Goal: Task Accomplishment & Management: Manage account settings

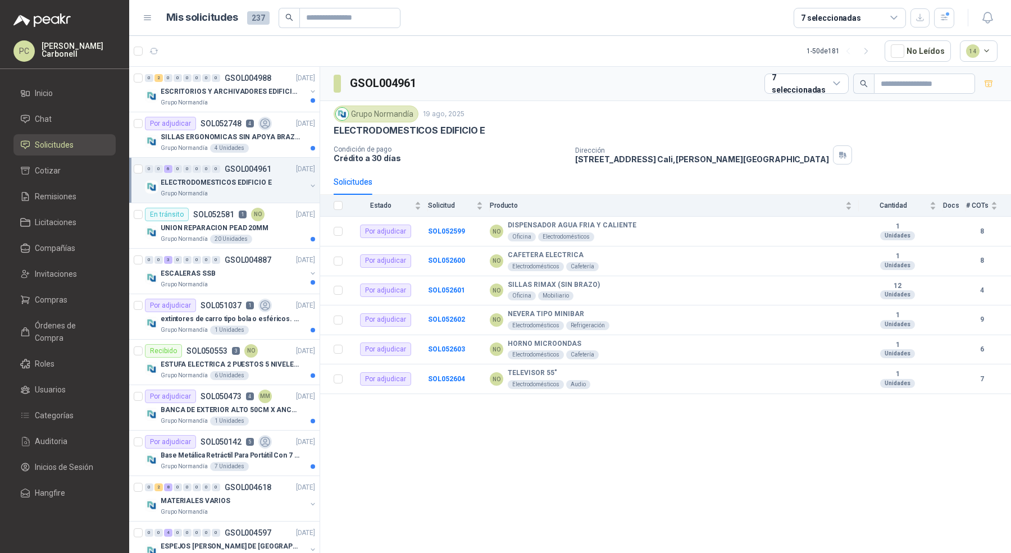
scroll to position [3, 0]
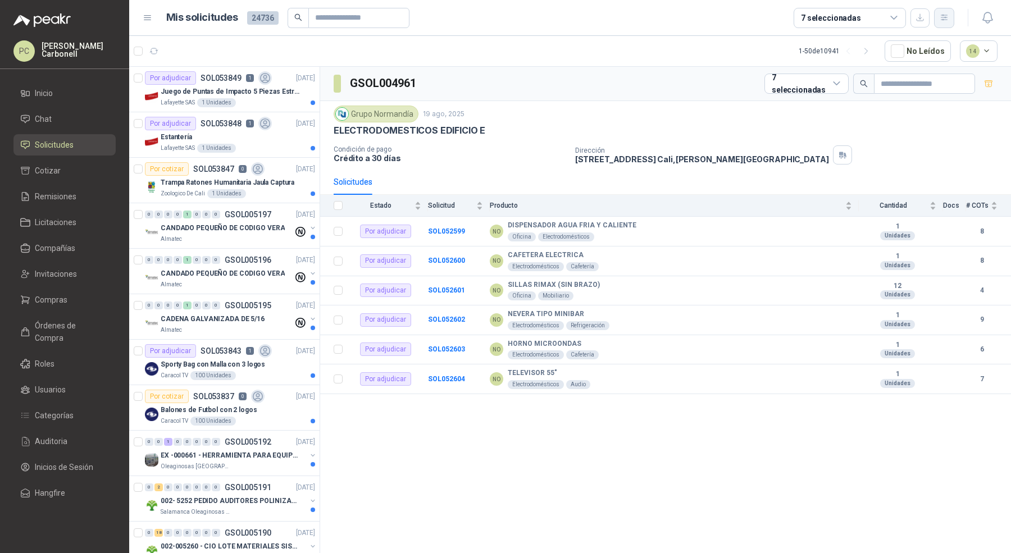
click at [941, 19] on icon "button" at bounding box center [944, 18] width 10 height 10
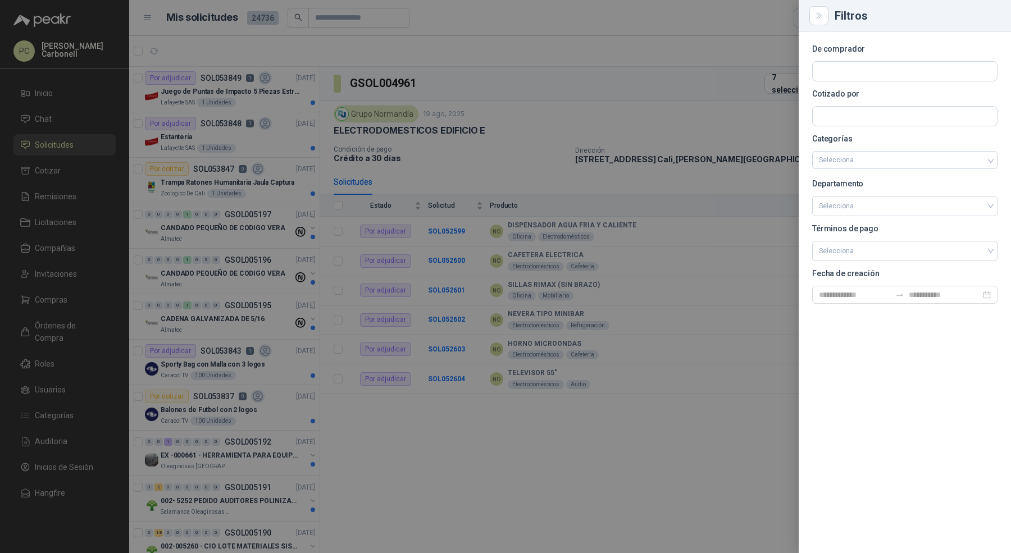
click at [879, 82] on section "De comprador Cotizado por Categorías Selecciona Departamento Selecciona Término…" at bounding box center [904, 174] width 185 height 258
click at [879, 76] on input "text" at bounding box center [904, 71] width 184 height 19
type input "*********"
click at [856, 94] on p "Grupo Normandía" at bounding box center [864, 95] width 53 height 7
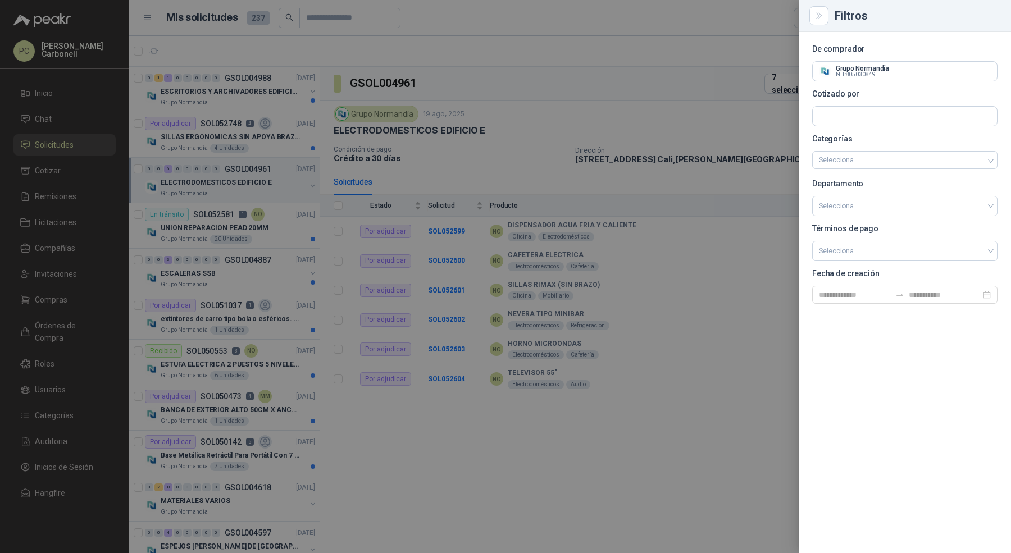
click at [257, 83] on div at bounding box center [505, 276] width 1011 height 553
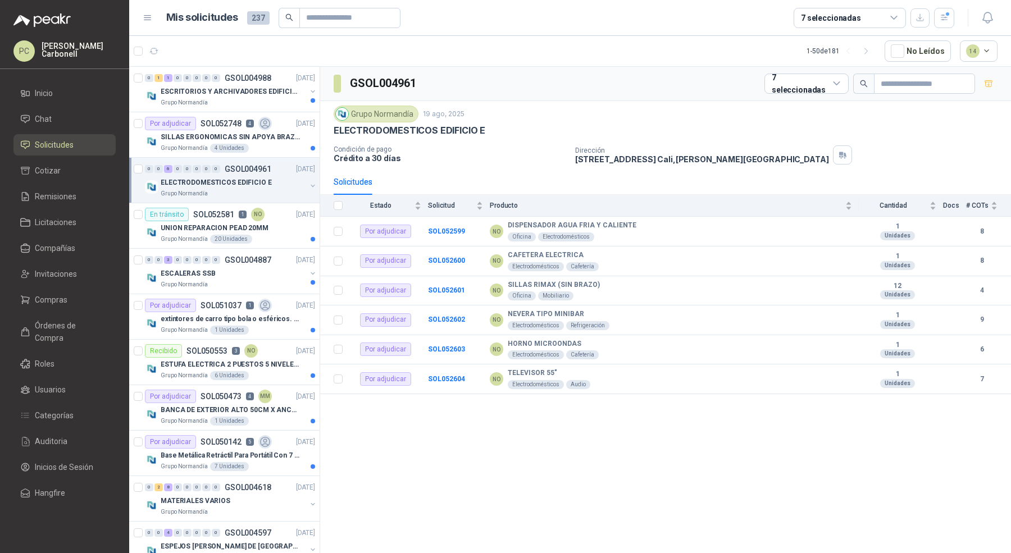
click at [249, 95] on p "ESCRITORIOS Y ARCHIVADORES EDIFICIO E" at bounding box center [231, 91] width 140 height 11
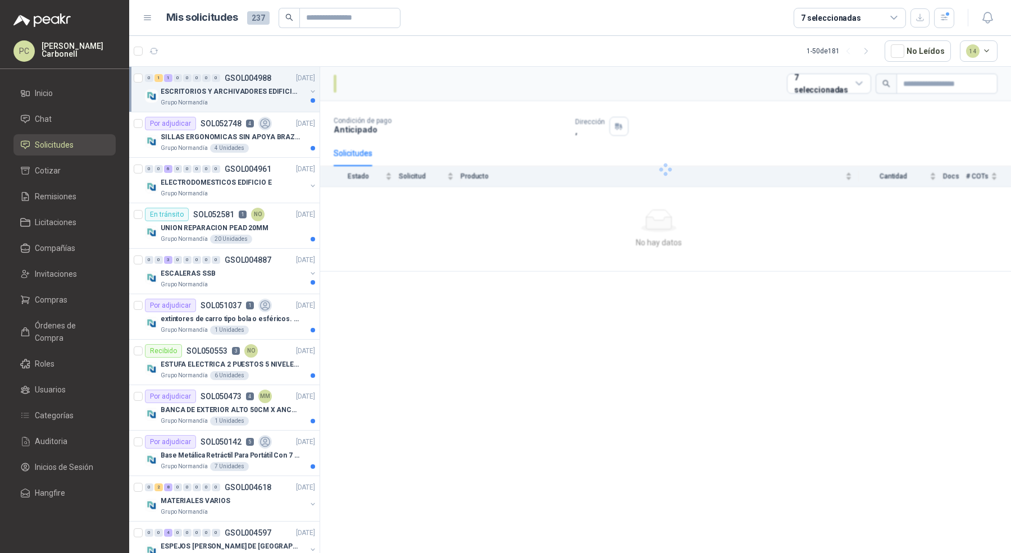
click at [249, 95] on p "ESCRITORIOS Y ARCHIVADORES EDIFICIO E" at bounding box center [231, 91] width 140 height 11
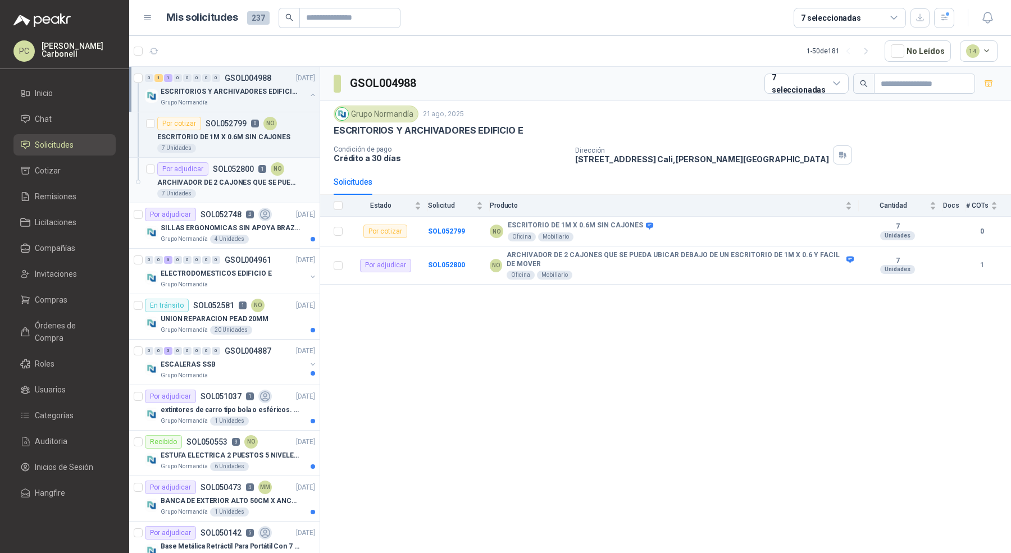
click at [247, 186] on div "ARCHIVADOR DE 2 CAJONES QUE SE PUEDA UBICAR DEBAJO DE UN ESCRITORIO DE 1M X 0.6…" at bounding box center [236, 182] width 158 height 13
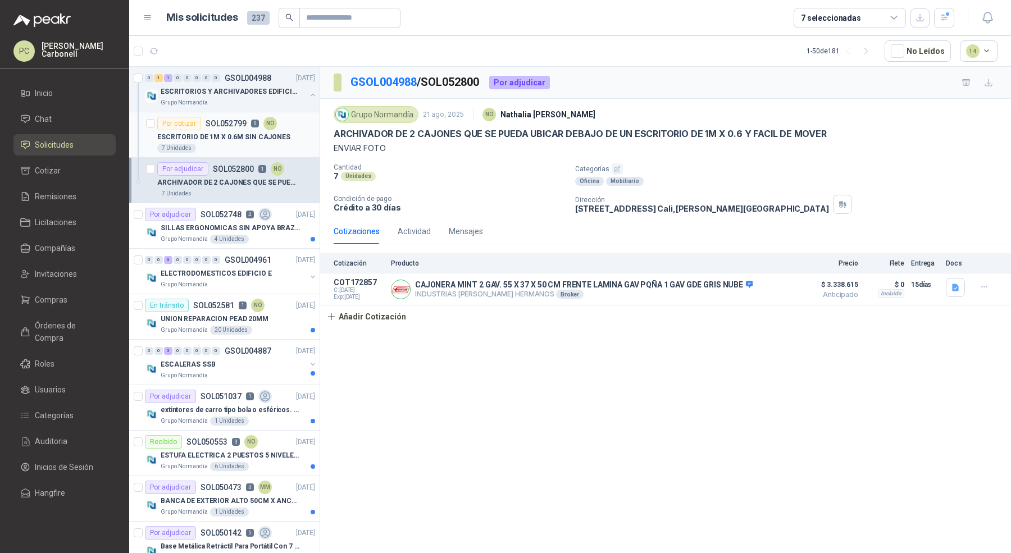
click at [232, 139] on p "ESCRITORIO DE 1M X 0.6M SIN CAJONES" at bounding box center [223, 137] width 133 height 11
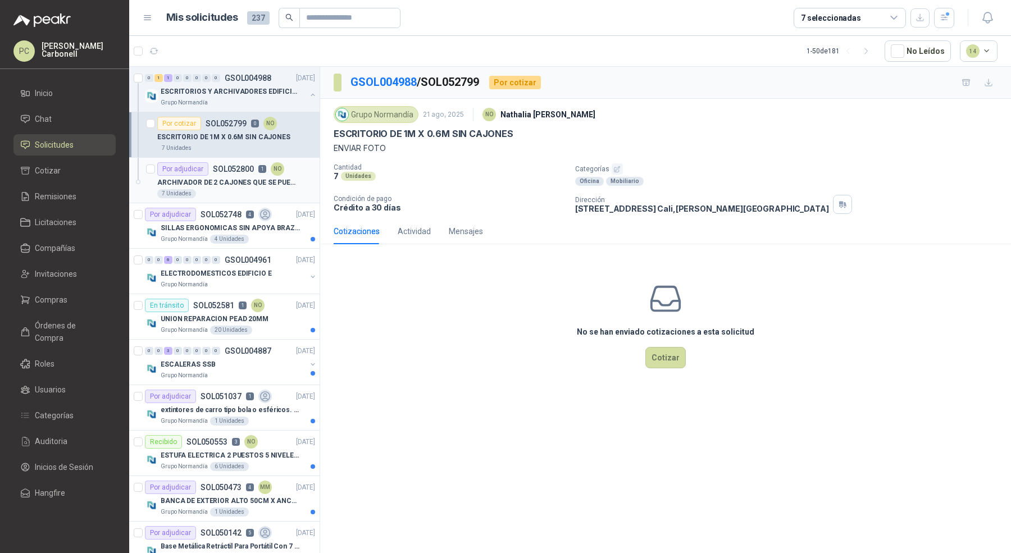
click at [232, 189] on div "7 Unidades" at bounding box center [236, 193] width 158 height 9
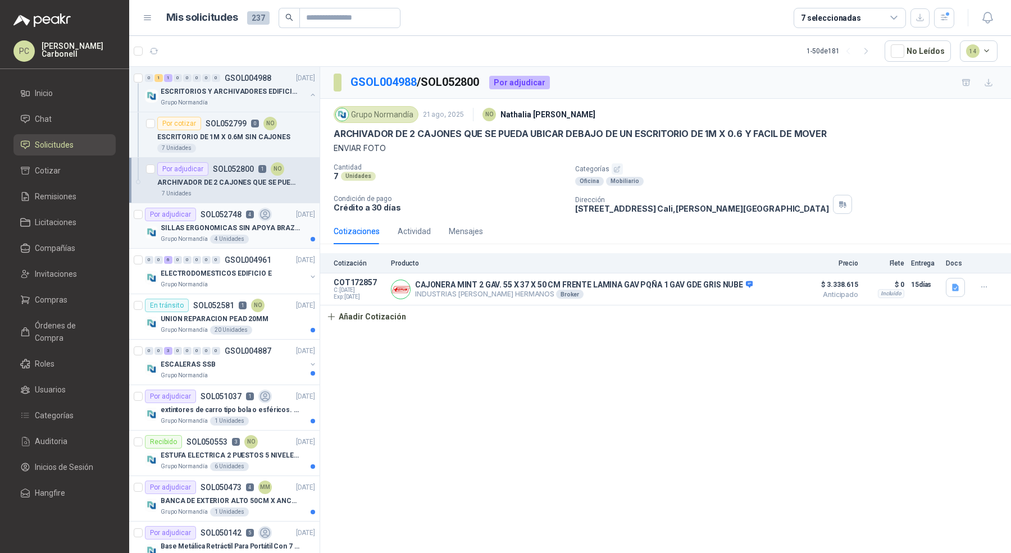
click at [231, 228] on p "SILLAS ERGONOMICAS SIN APOYA BRAZOS" at bounding box center [231, 228] width 140 height 11
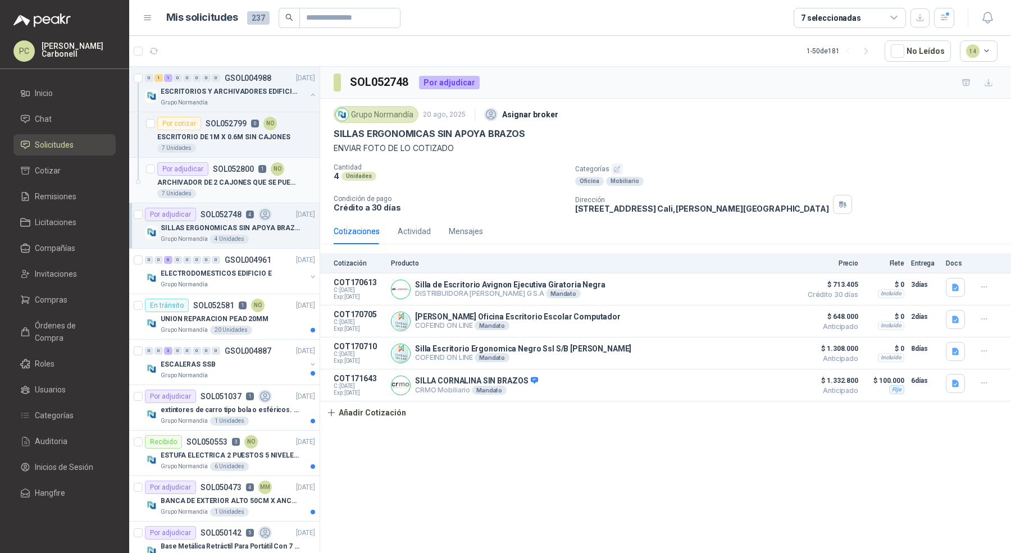
click at [225, 165] on p "SOL052800" at bounding box center [233, 169] width 41 height 8
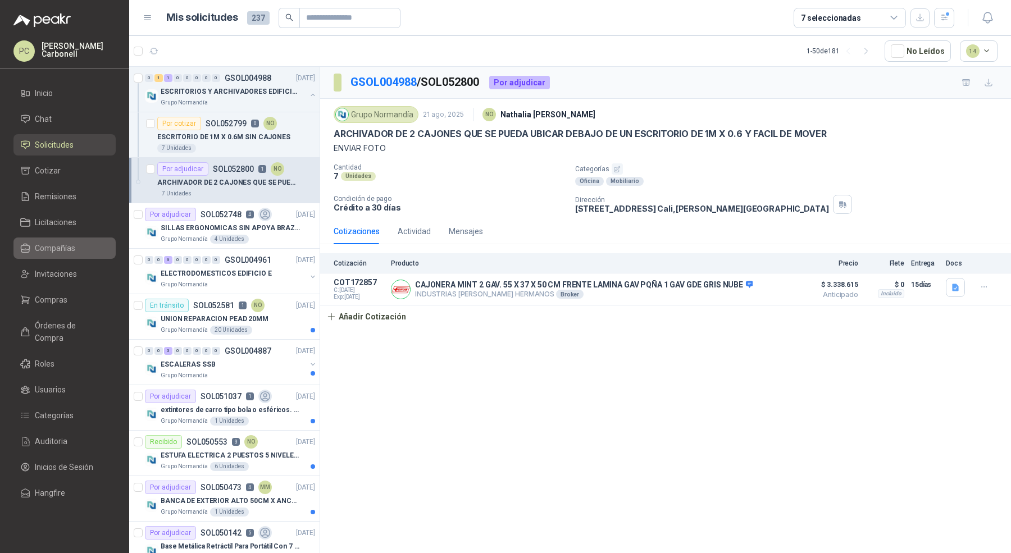
click at [69, 252] on span "Compañías" at bounding box center [55, 248] width 40 height 12
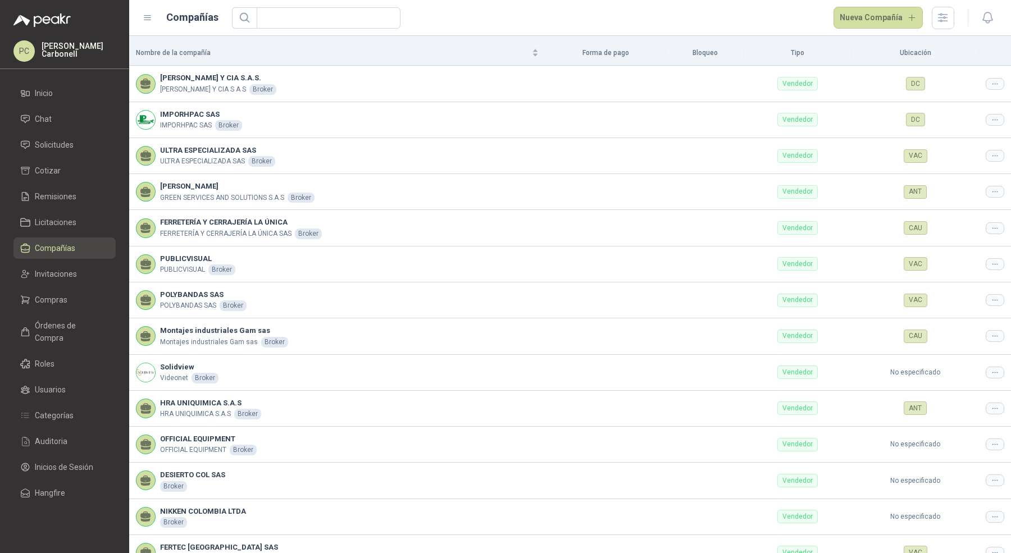
click at [337, 30] on header "Compañías Nueva Compañía" at bounding box center [570, 18] width 882 height 36
click at [337, 26] on input "text" at bounding box center [323, 18] width 121 height 20
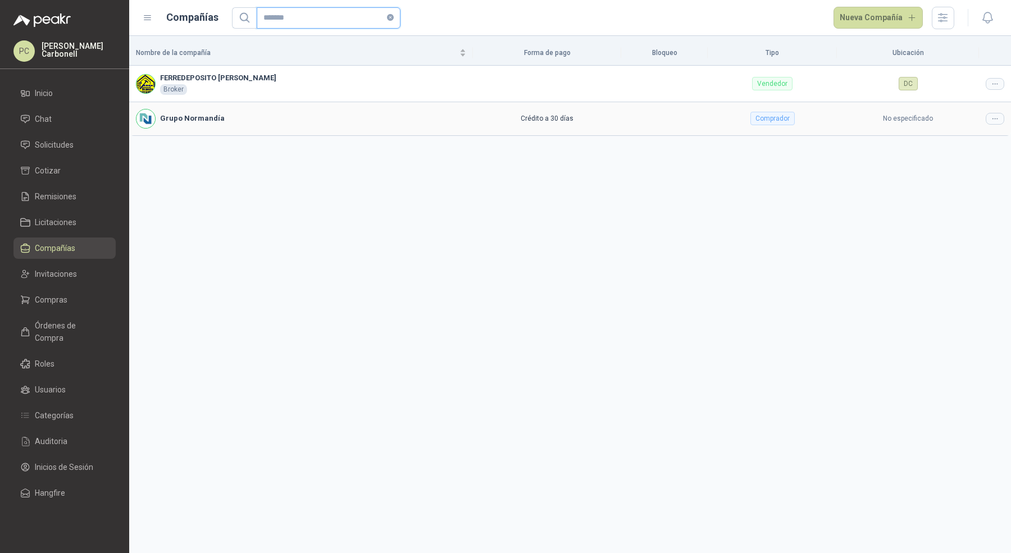
type input "*******"
click at [993, 116] on icon at bounding box center [994, 119] width 8 height 8
click at [978, 136] on span "Editar compañía" at bounding box center [966, 137] width 58 height 12
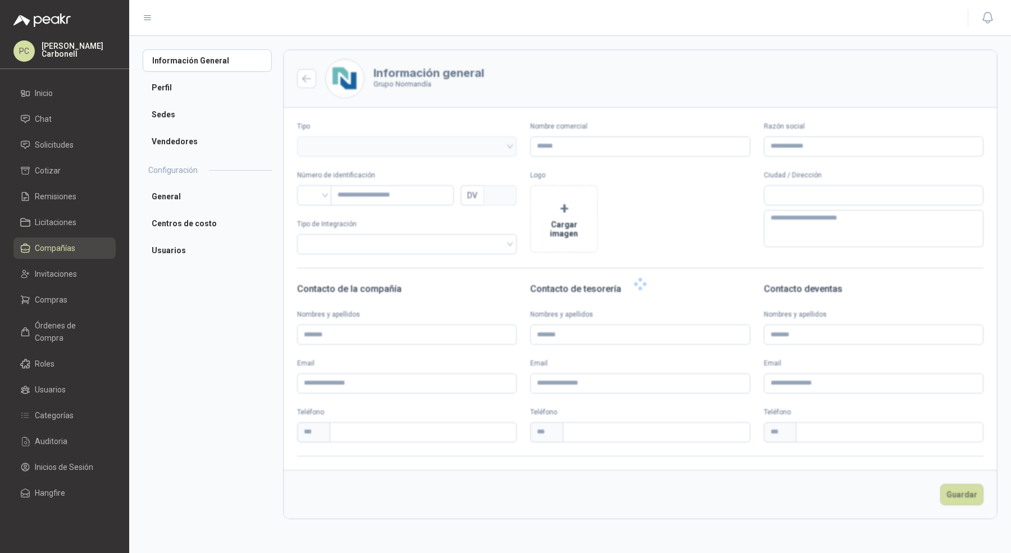
type input "**********"
type input "*********"
type input "*"
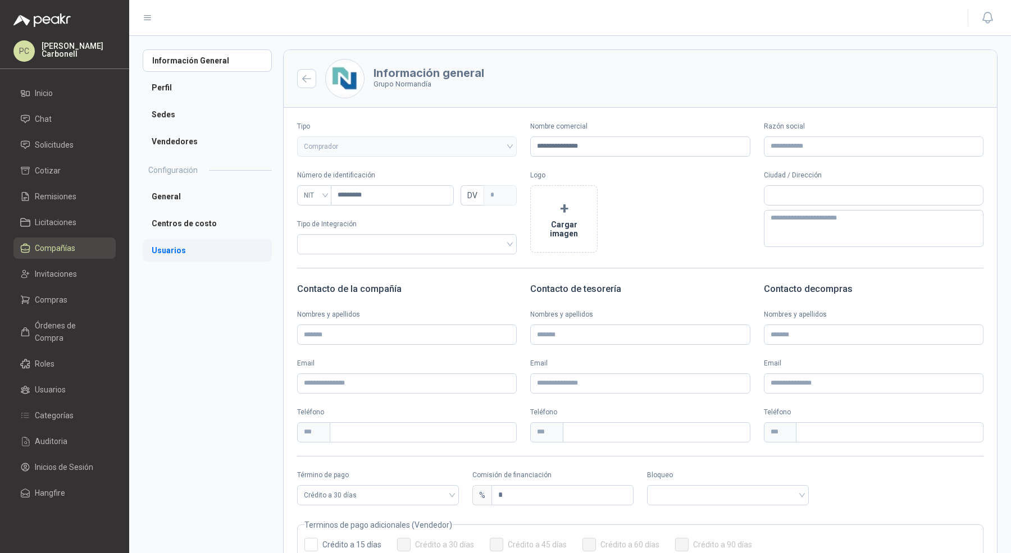
click at [232, 252] on li "Usuarios" at bounding box center [207, 250] width 129 height 22
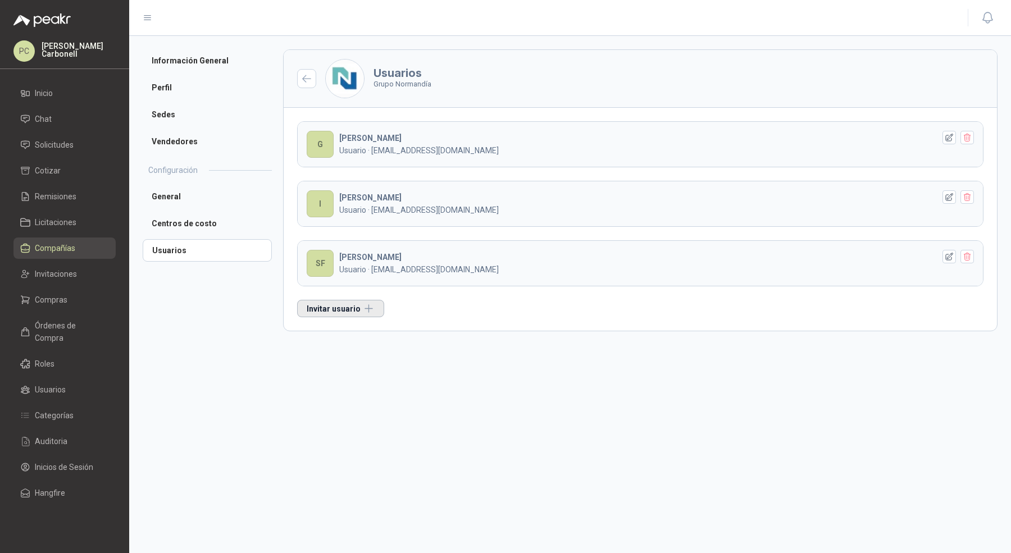
click at [357, 305] on button "Invitar usuario" at bounding box center [340, 308] width 87 height 17
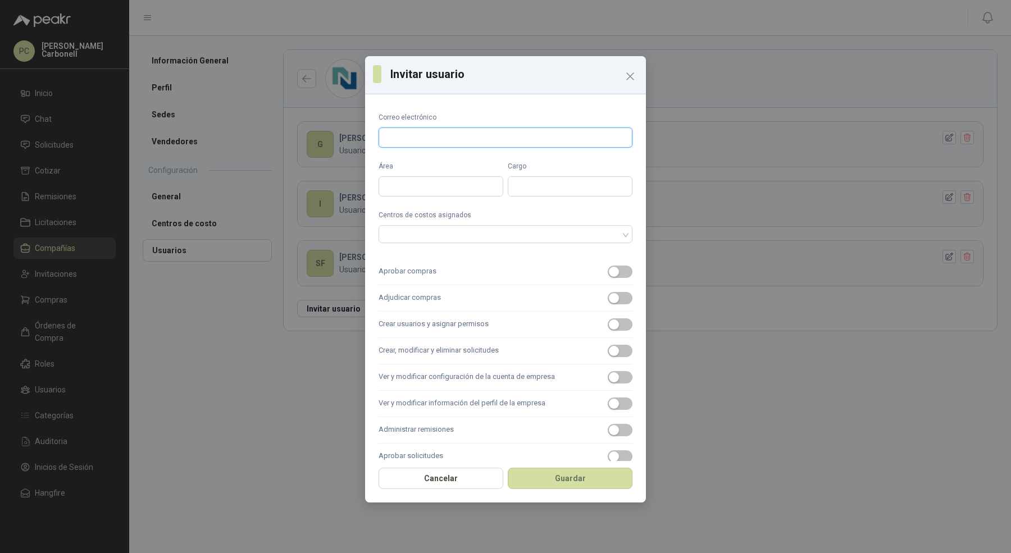
click at [491, 138] on input "Correo electrónico" at bounding box center [505, 137] width 254 height 20
type input "**********"
click at [478, 185] on input "Área" at bounding box center [440, 186] width 125 height 20
click at [455, 183] on input "*******" at bounding box center [440, 186] width 125 height 20
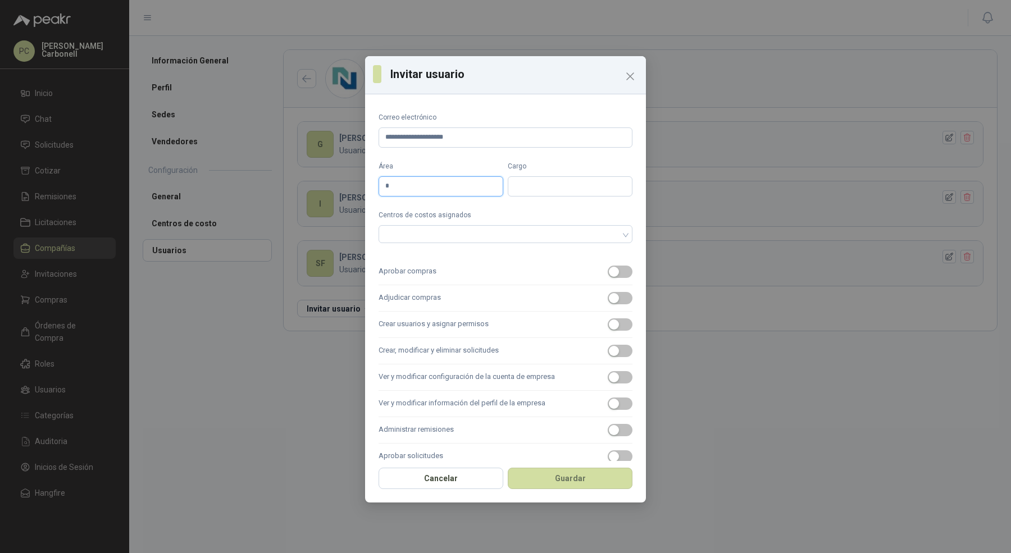
type input "*****"
click at [470, 220] on div "Centros de costos asignados" at bounding box center [505, 227] width 254 height 35
click at [470, 230] on div at bounding box center [500, 234] width 238 height 8
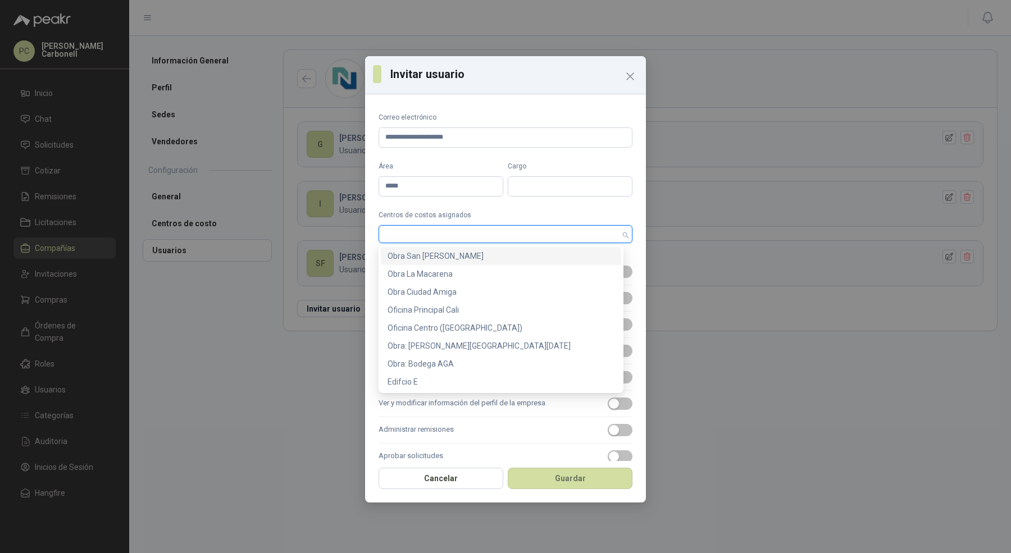
click at [467, 259] on div "Obra San Sebastian" at bounding box center [500, 256] width 227 height 12
click at [467, 275] on div "Obra La Macarena" at bounding box center [500, 274] width 227 height 12
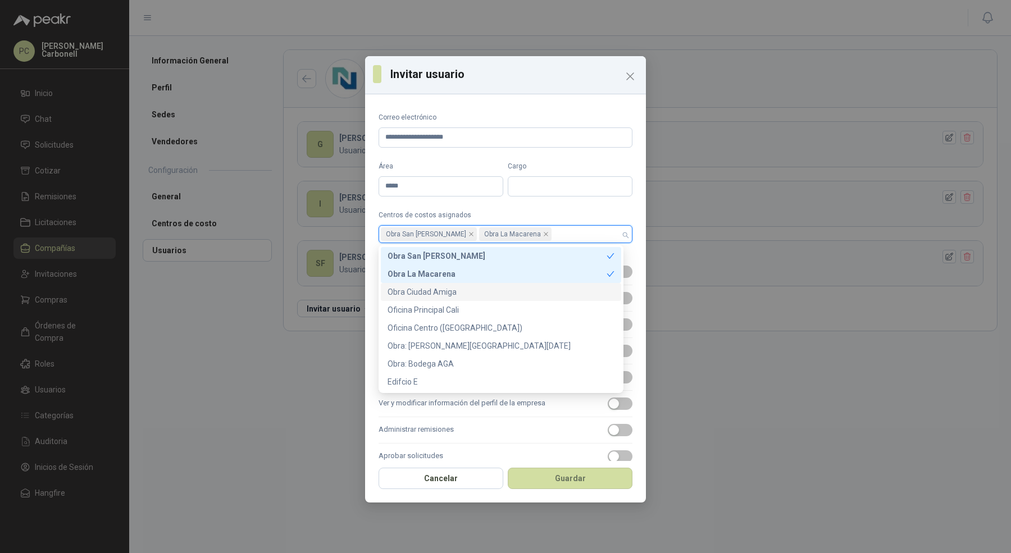
click at [467, 290] on div "Obra Ciudad Amiga" at bounding box center [500, 292] width 227 height 12
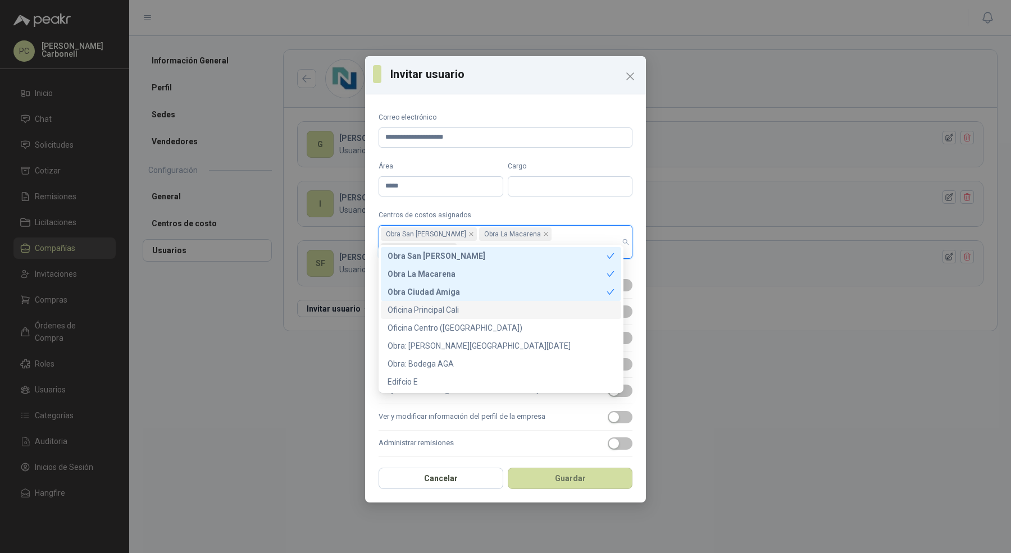
click at [466, 305] on div "Oficina Principal Cali" at bounding box center [500, 310] width 227 height 12
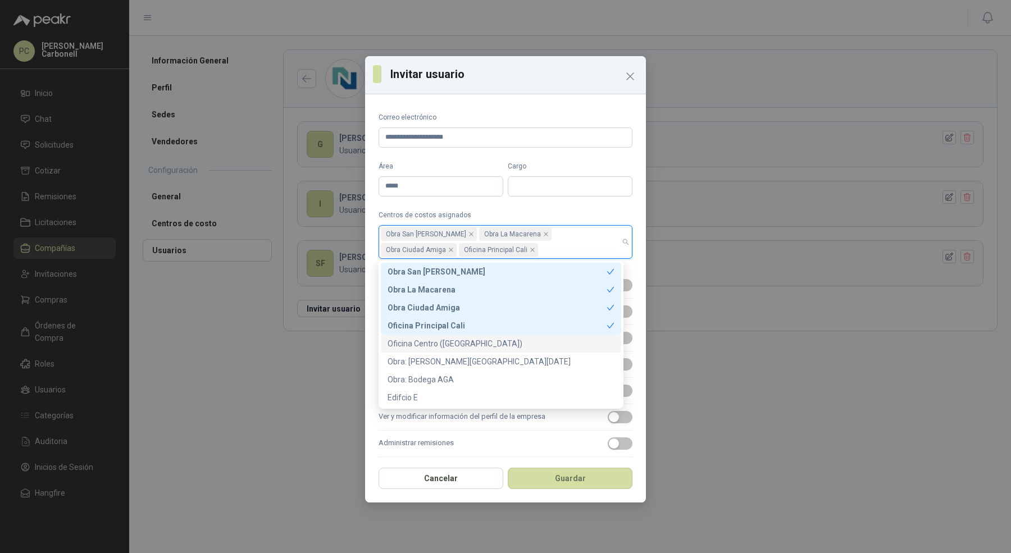
click at [463, 343] on div "Oficina Centro (Cartagena)" at bounding box center [500, 343] width 227 height 12
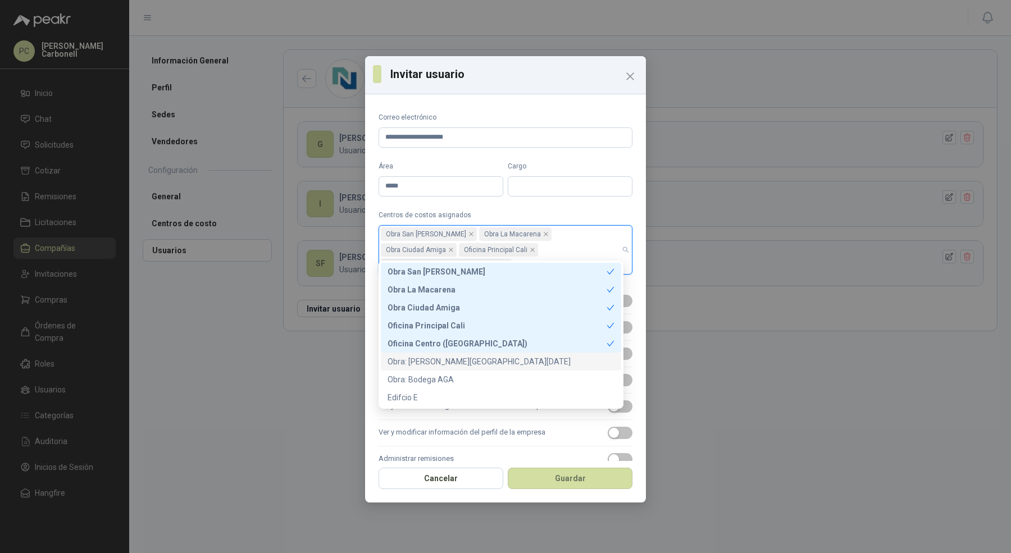
click at [461, 364] on div "Obra: Torres de Santa Lucia" at bounding box center [500, 361] width 227 height 12
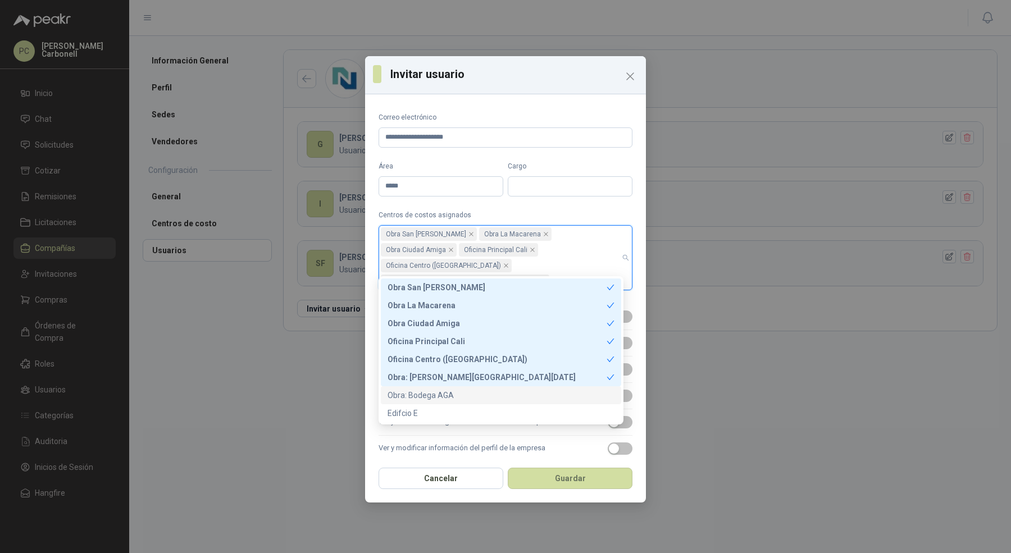
click at [457, 396] on div "Obra: Bodega AGA" at bounding box center [500, 395] width 227 height 12
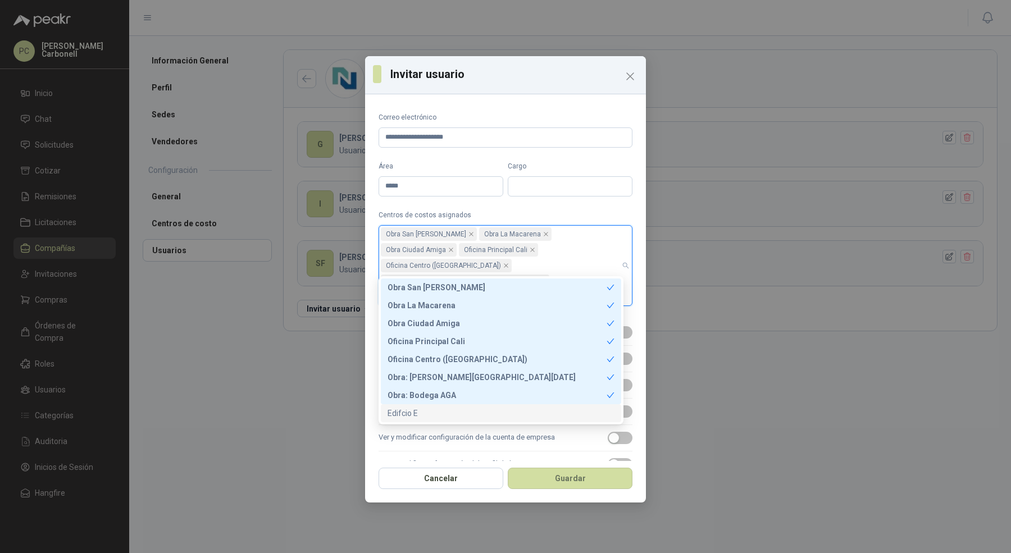
click at [453, 414] on div "Edifcio E" at bounding box center [500, 413] width 227 height 12
click at [332, 297] on div "**********" at bounding box center [505, 276] width 1011 height 553
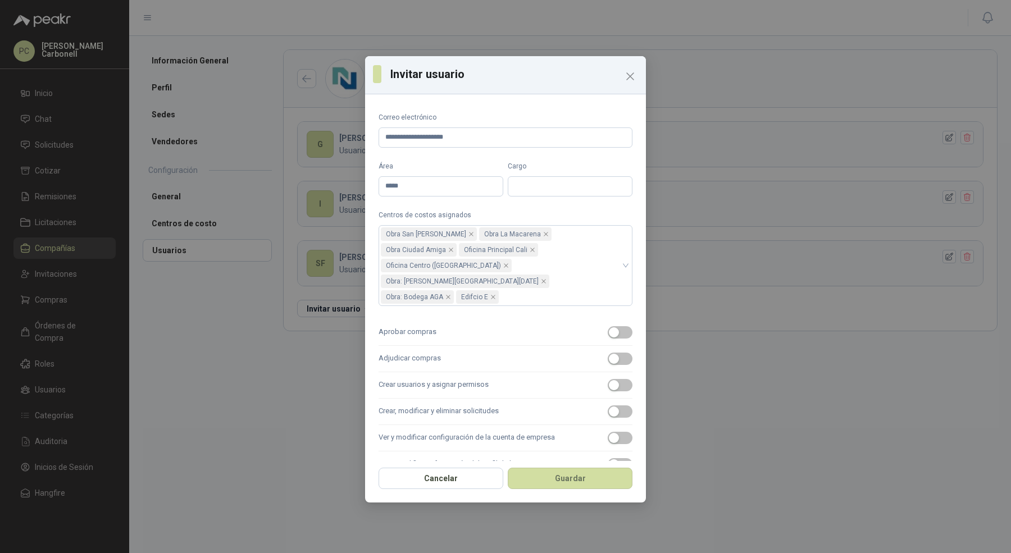
click at [449, 319] on label "Aprobar compras" at bounding box center [505, 332] width 254 height 26
click at [608, 326] on button "Aprobar compras" at bounding box center [620, 332] width 25 height 12
click at [449, 346] on label "Adjudicar compras" at bounding box center [505, 359] width 254 height 26
click at [608, 353] on button "Adjudicar compras" at bounding box center [620, 359] width 25 height 12
click at [449, 372] on label "Crear usuarios y asignar permisos" at bounding box center [505, 385] width 254 height 26
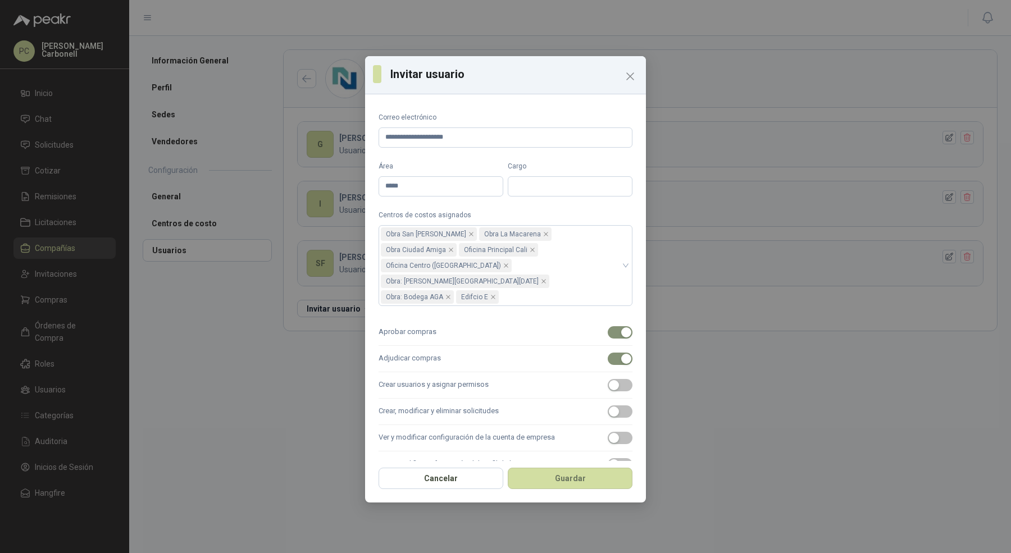
click at [608, 379] on button "Crear usuarios y asignar permisos" at bounding box center [620, 385] width 25 height 12
click at [448, 399] on label "Crear, modificar y eliminar solicitudes" at bounding box center [505, 412] width 254 height 26
click at [608, 405] on button "Crear, modificar y eliminar solicitudes" at bounding box center [620, 411] width 25 height 12
click at [448, 425] on label "Ver y modificar configuración de la cuenta de empresa" at bounding box center [505, 438] width 254 height 26
click at [608, 432] on button "Ver y modificar configuración de la cuenta de empresa" at bounding box center [620, 438] width 25 height 12
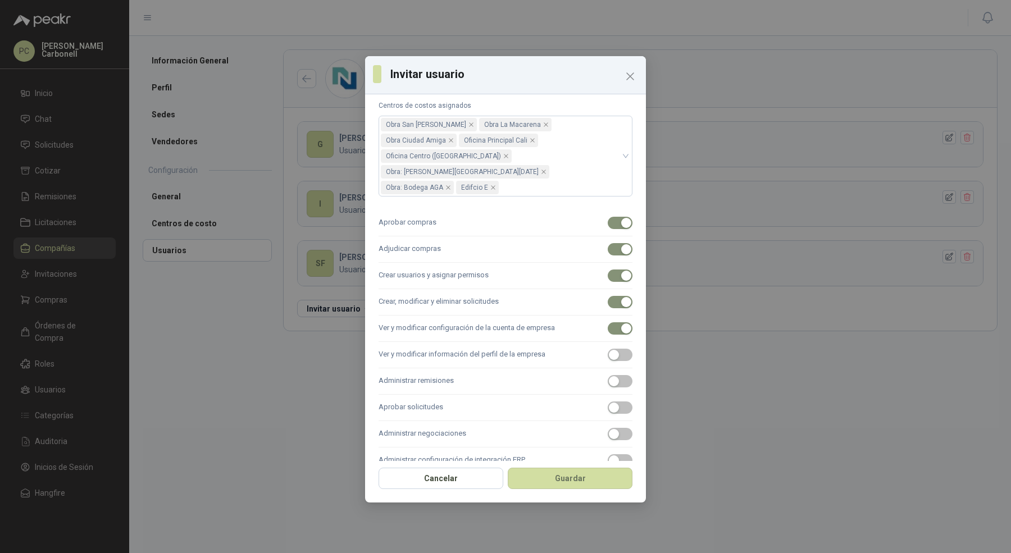
scroll to position [123, 0]
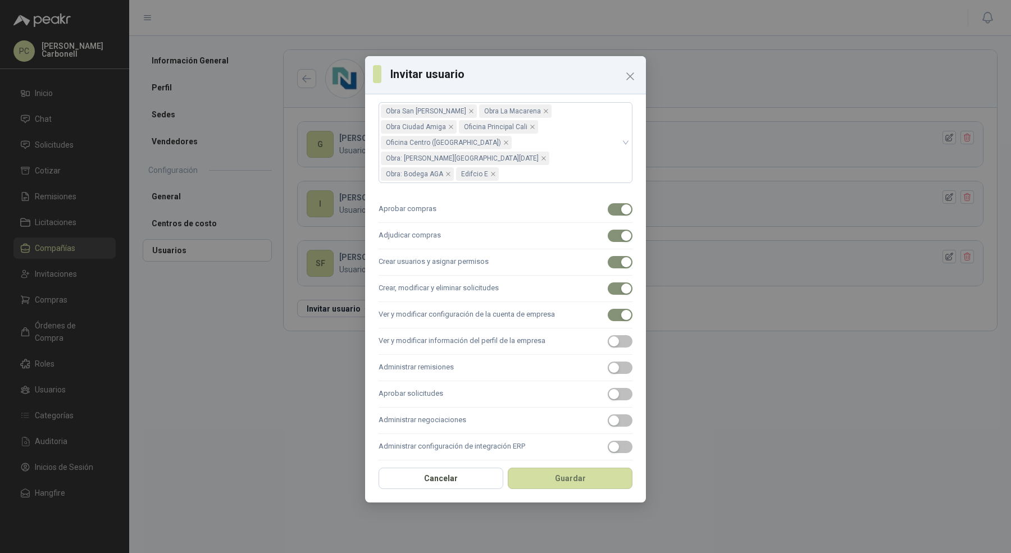
click at [464, 328] on label "Ver y modificar información del perfil de la empresa" at bounding box center [505, 341] width 254 height 26
click at [608, 335] on button "Ver y modificar información del perfil de la empresa" at bounding box center [620, 341] width 25 height 12
click at [464, 355] on label "Administrar remisiones" at bounding box center [505, 368] width 254 height 26
click at [608, 362] on button "Administrar remisiones" at bounding box center [620, 368] width 25 height 12
click at [464, 381] on label "Aprobar solicitudes" at bounding box center [505, 394] width 254 height 26
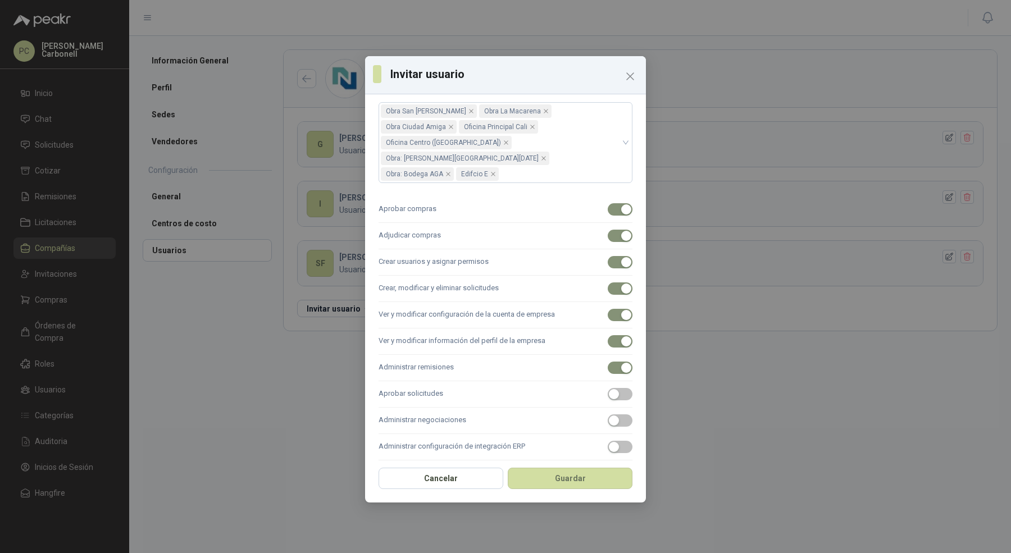
click at [608, 388] on button "Aprobar solicitudes" at bounding box center [620, 394] width 25 height 12
click at [463, 408] on label "Administrar negociaciones" at bounding box center [505, 421] width 254 height 26
click at [608, 414] on button "Administrar negociaciones" at bounding box center [620, 420] width 25 height 12
click at [463, 434] on label "Administrar configuración de integración ERP" at bounding box center [505, 447] width 254 height 26
click at [608, 441] on button "Administrar configuración de integración ERP" at bounding box center [620, 447] width 25 height 12
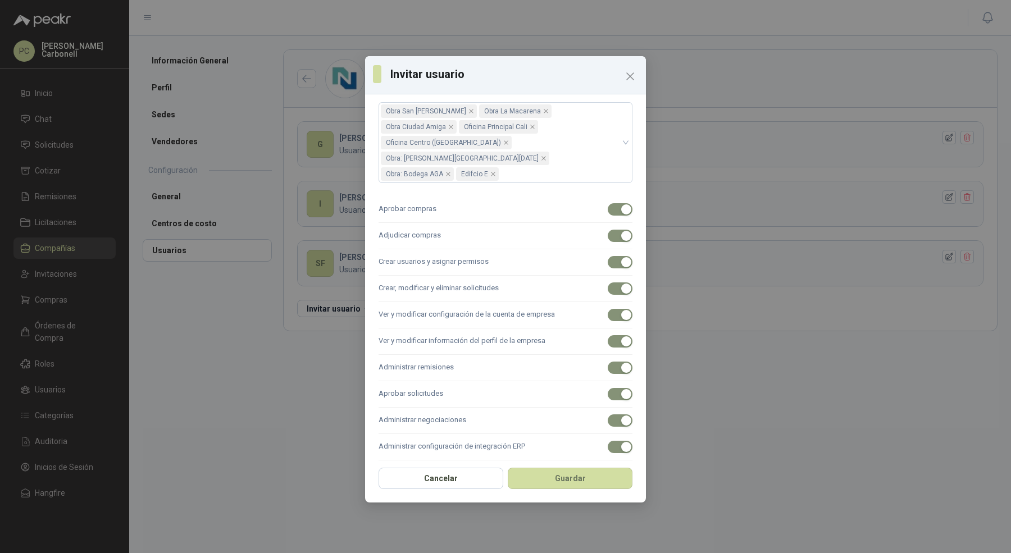
click at [472, 460] on label "Administrar licitaciones" at bounding box center [505, 473] width 254 height 26
click at [608, 467] on button "Administrar licitaciones" at bounding box center [620, 473] width 25 height 12
click at [561, 489] on div "Cancelar Guardar" at bounding box center [505, 482] width 281 height 42
click at [562, 481] on button "Guardar" at bounding box center [570, 478] width 125 height 21
